Goal: Task Accomplishment & Management: Manage account settings

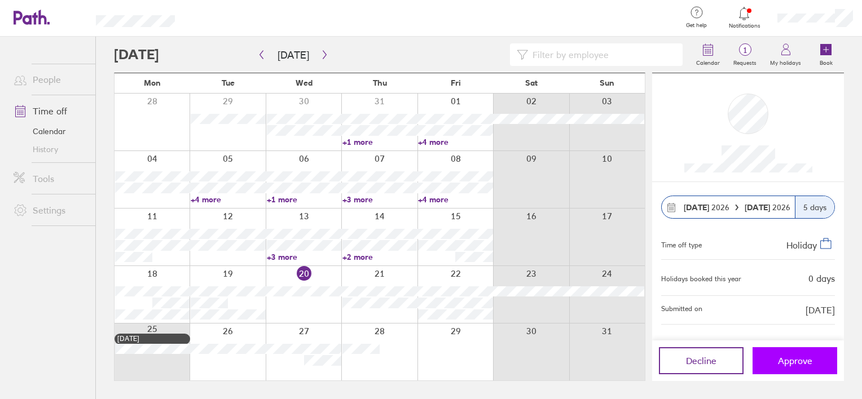
click at [799, 360] on span "Approve" at bounding box center [794, 361] width 34 height 10
